Goal: Information Seeking & Learning: Learn about a topic

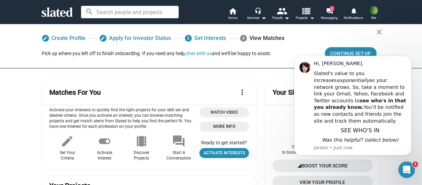
click at [307, 15] on mat-icon "view_list" at bounding box center [306, 11] width 10 height 10
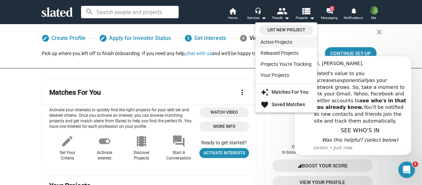
click at [276, 44] on link "Active Projects" at bounding box center [286, 42] width 62 height 11
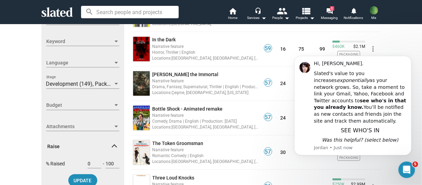
scroll to position [172, 0]
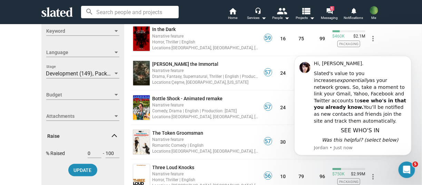
click at [403, 38] on div "Show filters Filter projects by Clear all Connection New listing (30 Days) Trac…" at bounding box center [211, 79] width 422 height 455
click at [395, 54] on html "Hi, [PERSON_NAME]. Slated's value to you increases exponentially as your networ…" at bounding box center [353, 116] width 138 height 129
click at [407, 62] on button "Dismiss notification" at bounding box center [409, 57] width 9 height 9
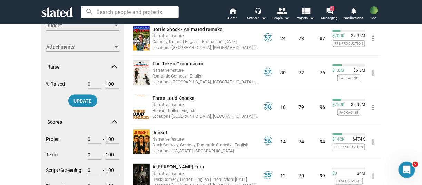
scroll to position [311, 0]
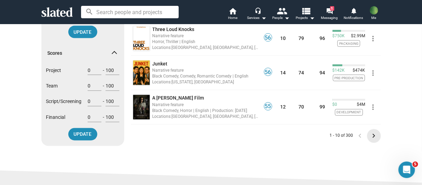
click at [370, 133] on mat-icon "keyboard_arrow_right" at bounding box center [374, 136] width 8 height 8
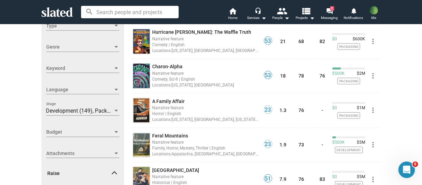
scroll to position [138, 0]
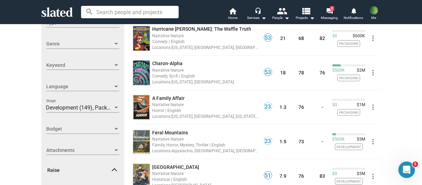
click at [76, 46] on span "Genre" at bounding box center [79, 43] width 67 height 7
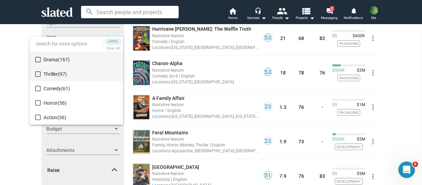
click at [37, 75] on mat-pseudo-checkbox at bounding box center [38, 74] width 6 height 6
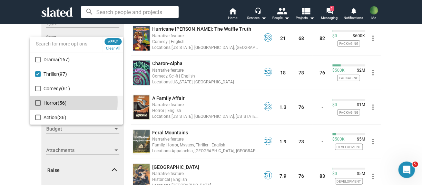
click at [37, 102] on mat-pseudo-checkbox at bounding box center [38, 103] width 6 height 6
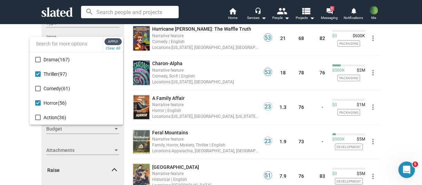
click at [112, 42] on span "Apply" at bounding box center [113, 41] width 12 height 7
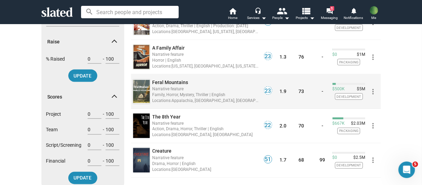
scroll to position [276, 0]
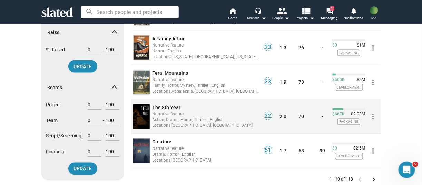
click at [231, 115] on div "Narrative feature" at bounding box center [206, 114] width 107 height 7
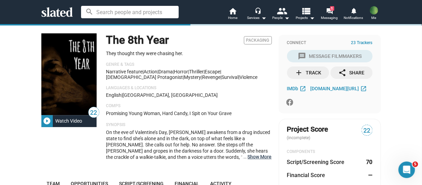
click at [257, 157] on button "… Show More" at bounding box center [260, 157] width 24 height 6
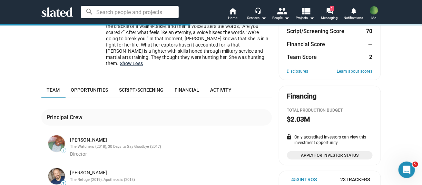
scroll to position [138, 0]
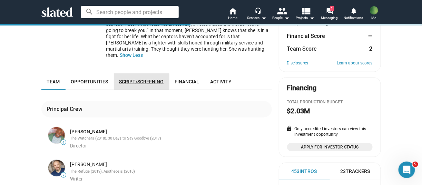
click at [121, 79] on span "Script/Screening" at bounding box center [141, 82] width 45 height 6
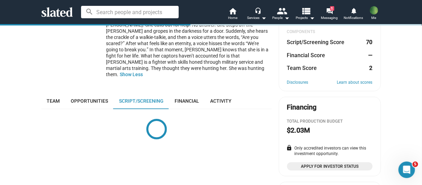
scroll to position [114, 0]
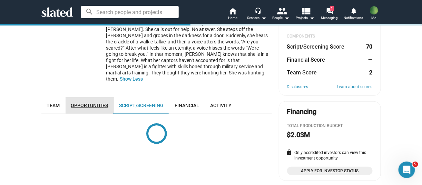
click at [100, 103] on span "Opportunities" at bounding box center [89, 106] width 37 height 6
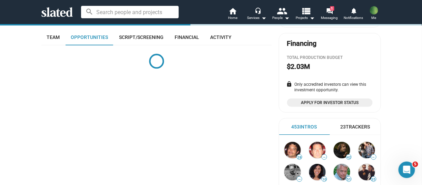
scroll to position [183, 0]
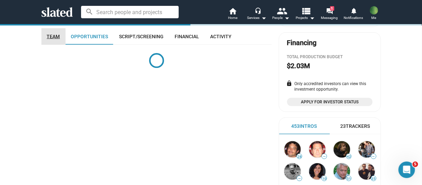
click at [51, 35] on link "Team" at bounding box center [53, 36] width 24 height 17
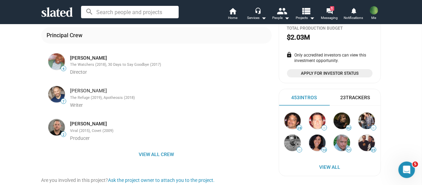
scroll to position [252, 0]
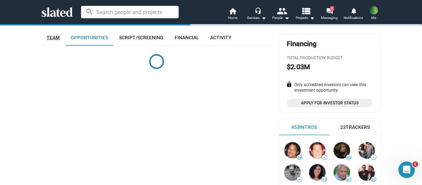
scroll to position [183, 0]
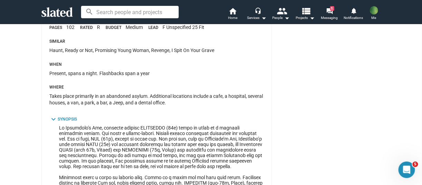
scroll to position [494, 0]
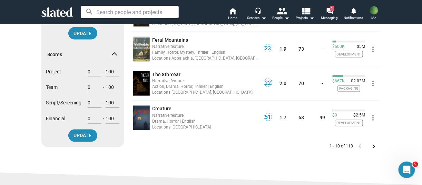
scroll to position [311, 0]
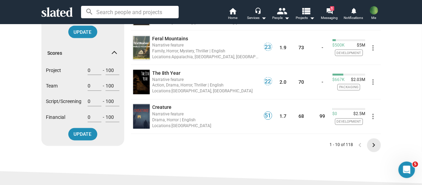
click at [371, 146] on mat-icon "keyboard_arrow_right" at bounding box center [374, 146] width 8 height 8
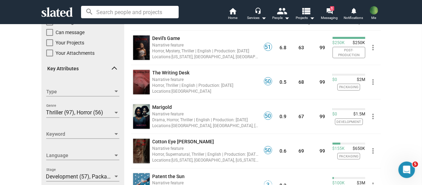
scroll to position [35, 0]
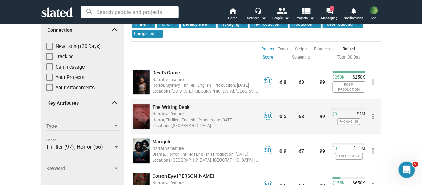
drag, startPoint x: 170, startPoint y: 103, endPoint x: 161, endPoint y: 108, distance: 10.5
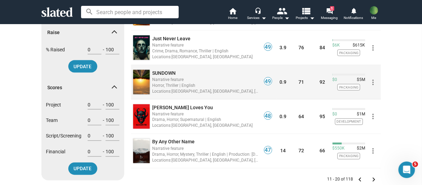
scroll to position [311, 0]
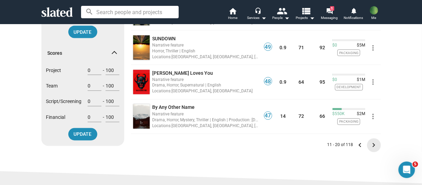
click at [370, 147] on mat-icon "keyboard_arrow_right" at bounding box center [374, 146] width 8 height 8
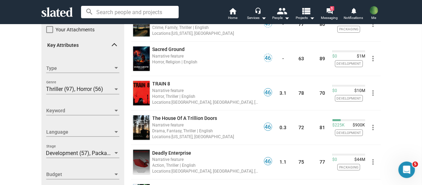
scroll to position [104, 0]
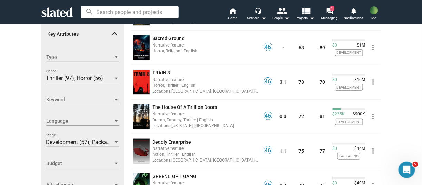
click at [241, 126] on div "Locations: [US_STATE], [GEOGRAPHIC_DATA]" at bounding box center [206, 126] width 107 height 7
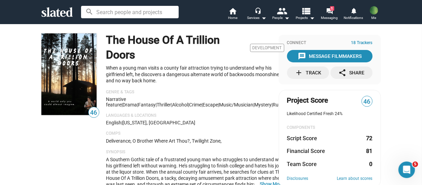
scroll to position [35, 0]
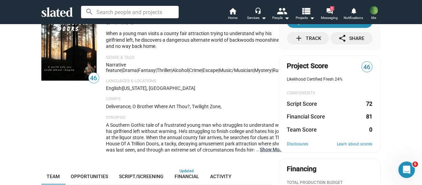
click at [263, 153] on button "… Show More" at bounding box center [272, 150] width 24 height 6
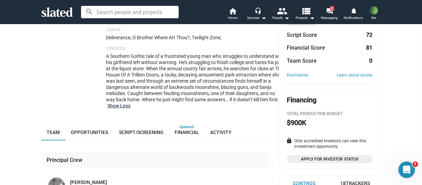
scroll to position [0, 0]
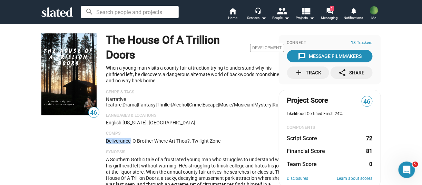
drag, startPoint x: 101, startPoint y: 143, endPoint x: 129, endPoint y: 145, distance: 28.0
click at [129, 145] on div "46 The House Of A Trillion Doors Development When a young man visits a county f…" at bounding box center [156, 125] width 231 height 185
copy p "Deliverance"
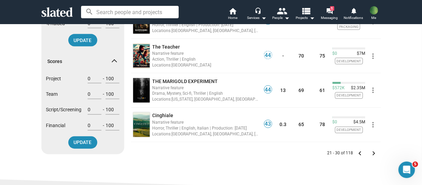
scroll to position [302, 0]
click at [370, 154] on mat-icon "keyboard_arrow_right" at bounding box center [374, 154] width 8 height 8
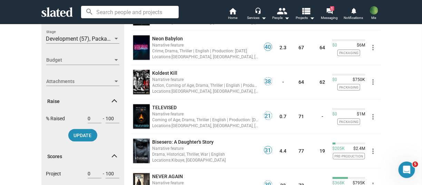
scroll to position [276, 0]
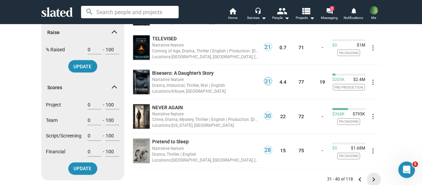
click at [372, 176] on mat-icon "keyboard_arrow_right" at bounding box center [374, 180] width 8 height 8
